Goal: Information Seeking & Learning: Find specific page/section

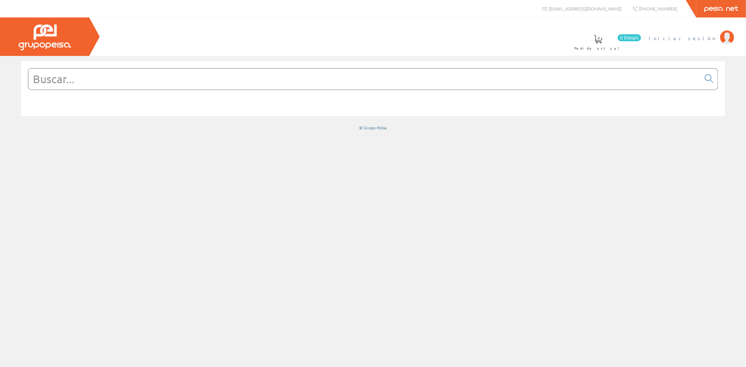
click at [709, 38] on span "Iniciar sesión" at bounding box center [683, 38] width 68 height 7
click at [138, 82] on input "text" at bounding box center [364, 79] width 673 height 21
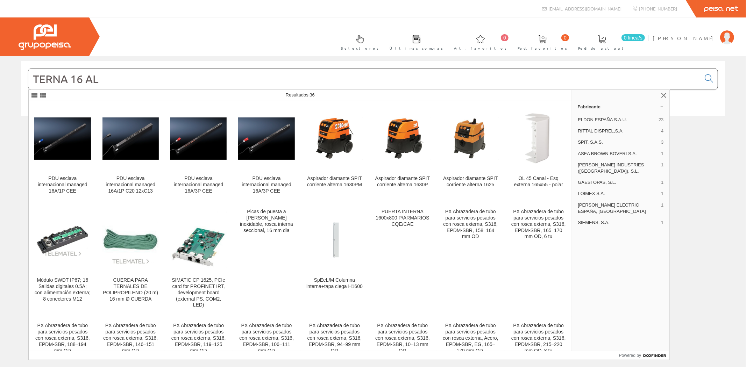
type input "TERNA 16 AL"
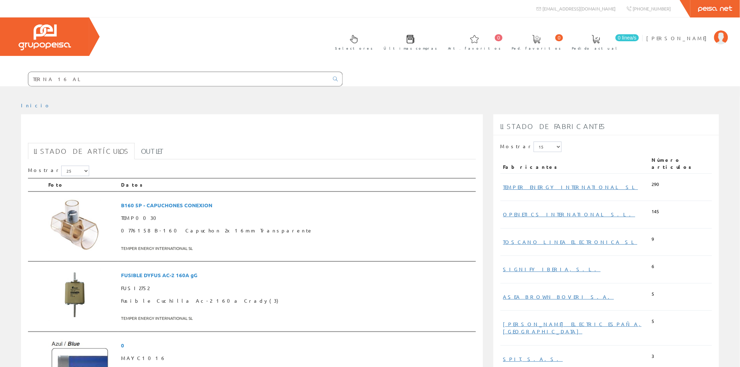
drag, startPoint x: 173, startPoint y: 38, endPoint x: 129, endPoint y: 37, distance: 43.4
click at [129, 72] on form "TERNA 16 AL" at bounding box center [171, 79] width 343 height 15
type input "V"
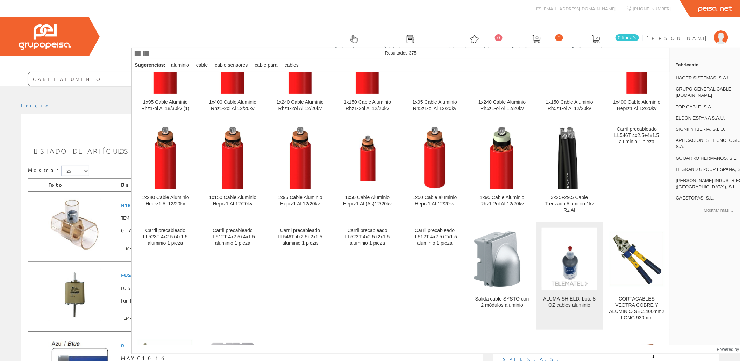
scroll to position [959, 0]
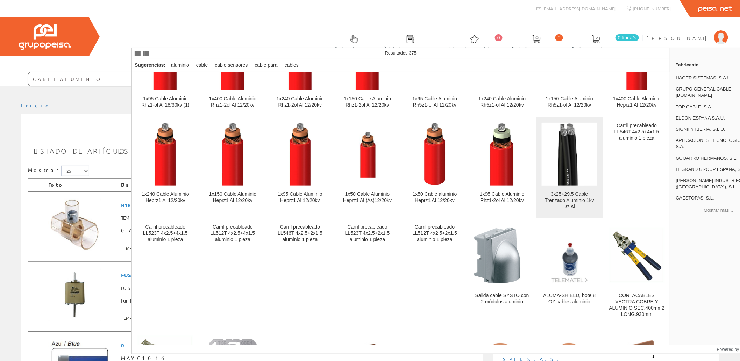
type input "CABLE ALUMINIO"
click at [571, 204] on div "3x25+29.5 Cable Trenzado Aluminio 1kv Rz Al" at bounding box center [570, 200] width 56 height 19
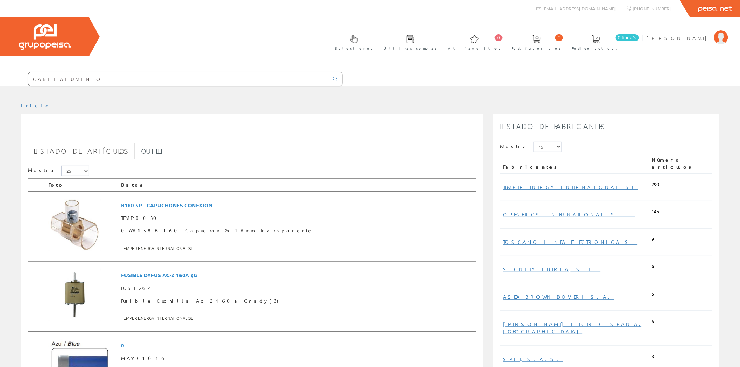
click at [190, 72] on input "CABLE ALUMINIO" at bounding box center [178, 79] width 301 height 14
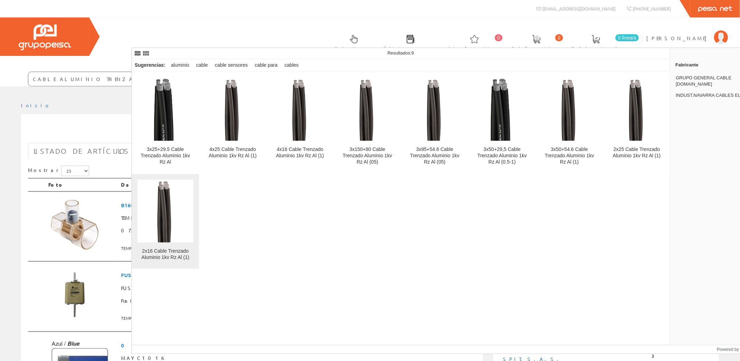
type input "CABLE ALUMINIO TRENZADO"
click at [163, 244] on link "2x16 Cable Trenzado Aluminio 1kv Rz Al (1)" at bounding box center [165, 221] width 67 height 95
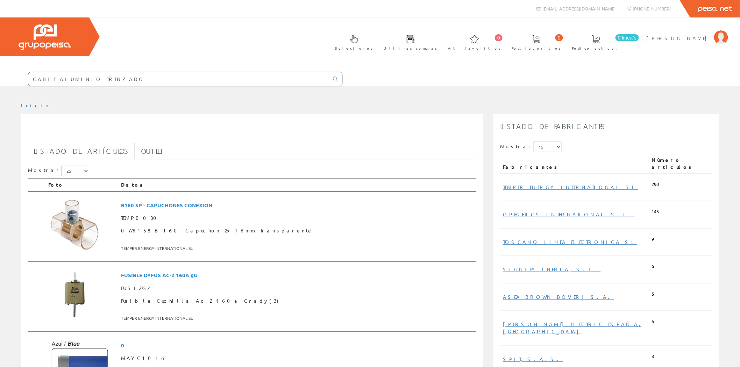
drag, startPoint x: 208, startPoint y: 38, endPoint x: 124, endPoint y: 38, distance: 84.3
click at [124, 72] on form "CABLE ALUMINIO TRENZADO" at bounding box center [171, 79] width 343 height 15
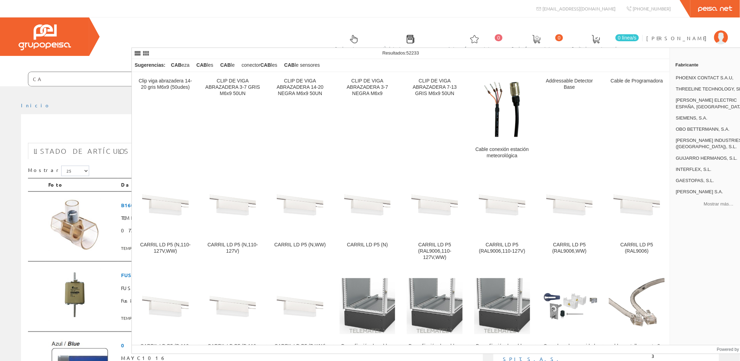
type input "C"
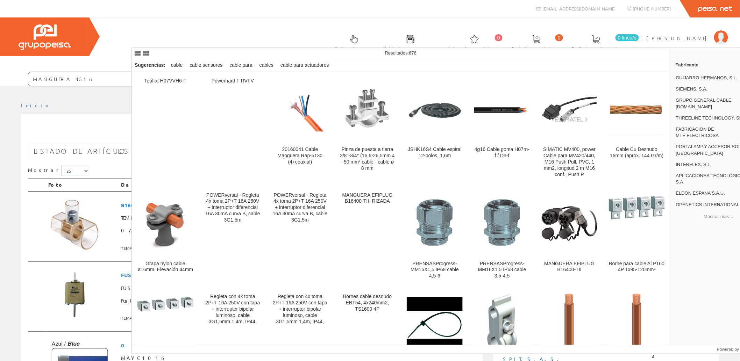
type input "MANGUERA 4G16"
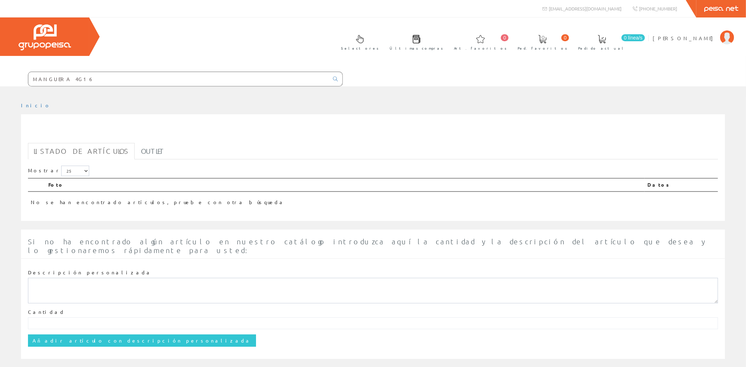
click at [178, 72] on input "MANGUERA 4G16" at bounding box center [178, 79] width 301 height 14
drag, startPoint x: 183, startPoint y: 39, endPoint x: 164, endPoint y: 41, distance: 18.3
click at [164, 72] on input "MANGUERA 4G16" at bounding box center [178, 79] width 301 height 14
type input "MANGUERA"
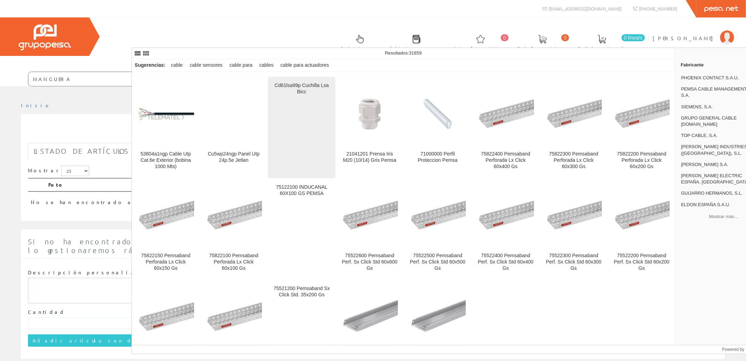
scroll to position [324, 0]
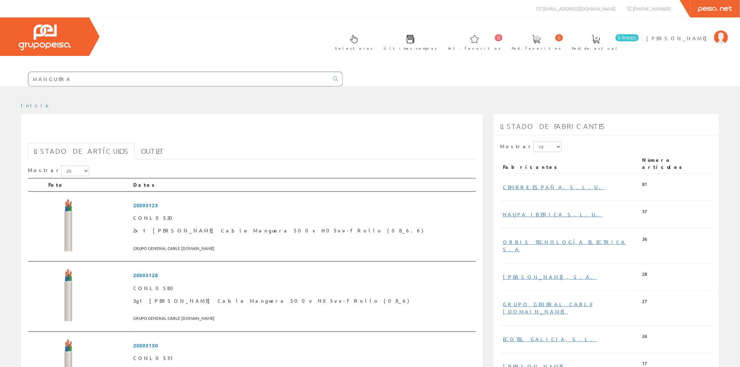
click at [236, 72] on input "MANGUERA" at bounding box center [178, 79] width 301 height 14
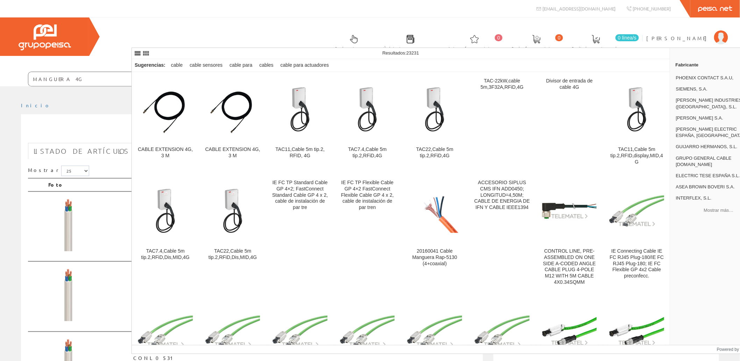
type input "MANGUERA 4G"
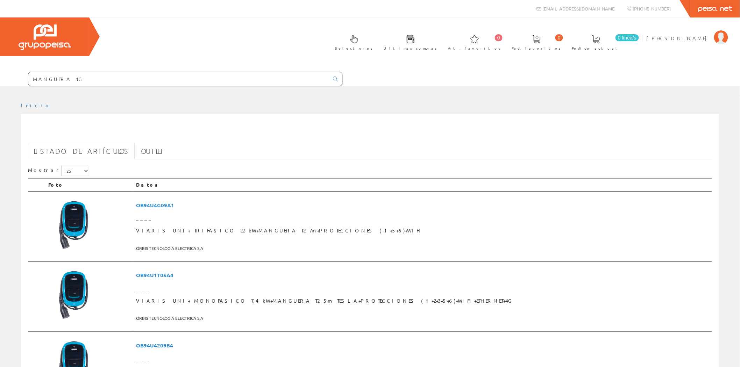
drag, startPoint x: 174, startPoint y: 41, endPoint x: 125, endPoint y: 36, distance: 50.0
click at [125, 72] on form "MANGUERA 4G" at bounding box center [171, 79] width 343 height 15
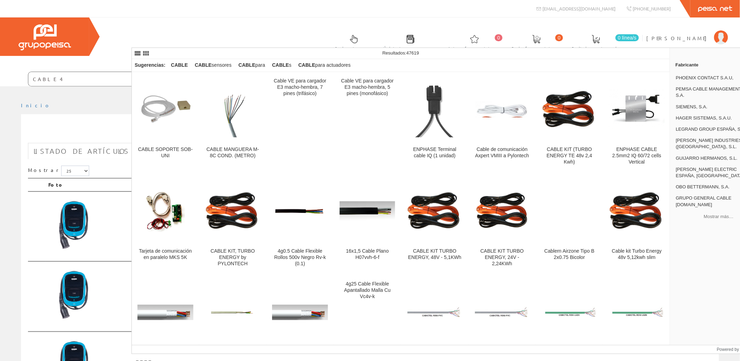
type input "CABLE 4G"
